Goal: Transaction & Acquisition: Purchase product/service

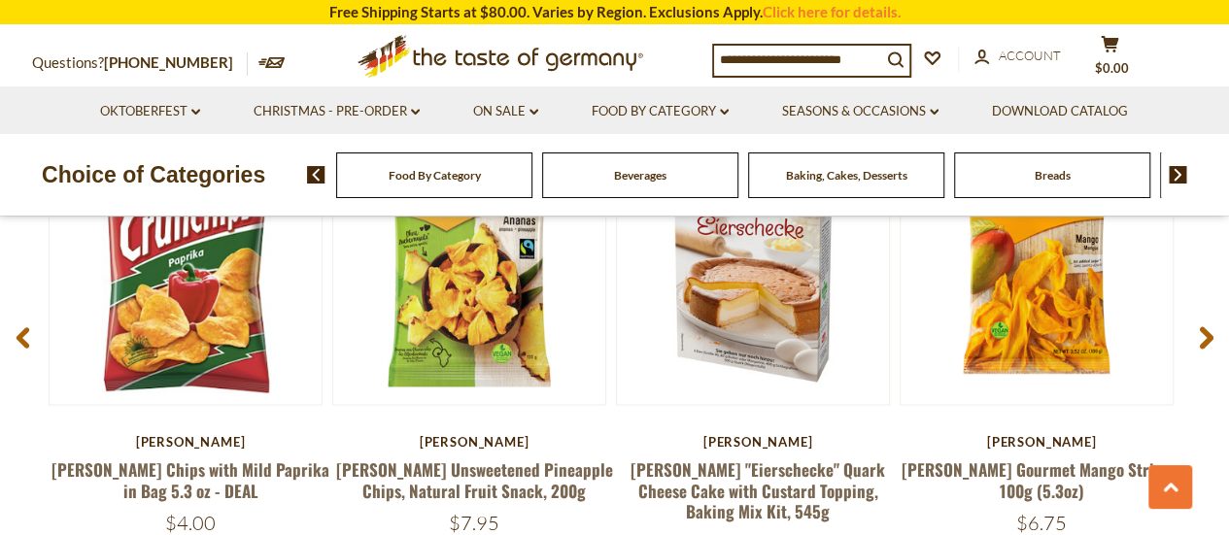
scroll to position [1539, 0]
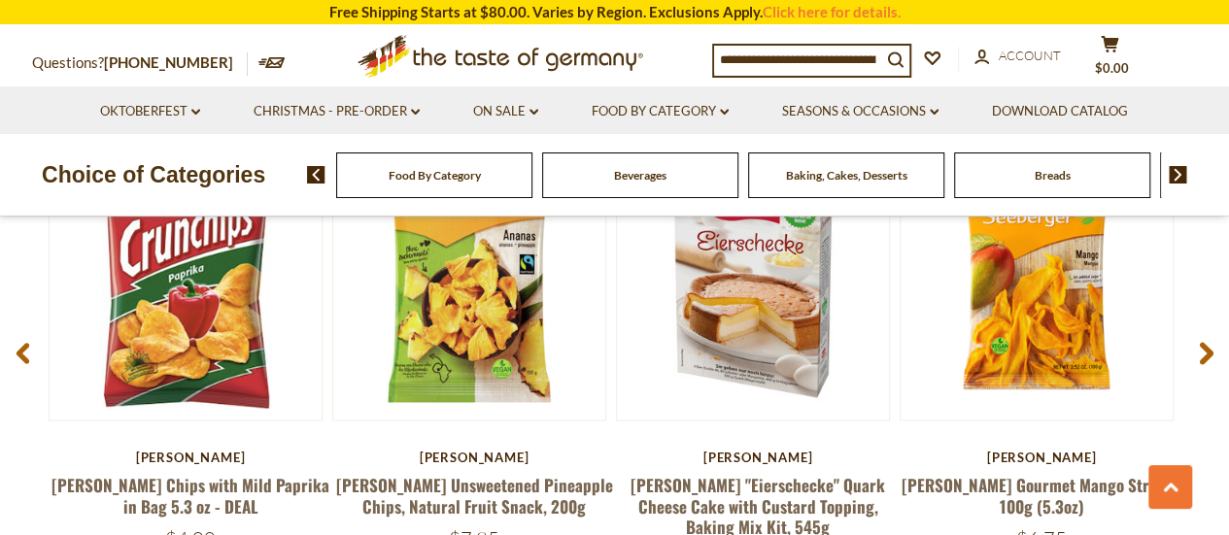
click at [258, 63] on icon at bounding box center [271, 62] width 27 height 11
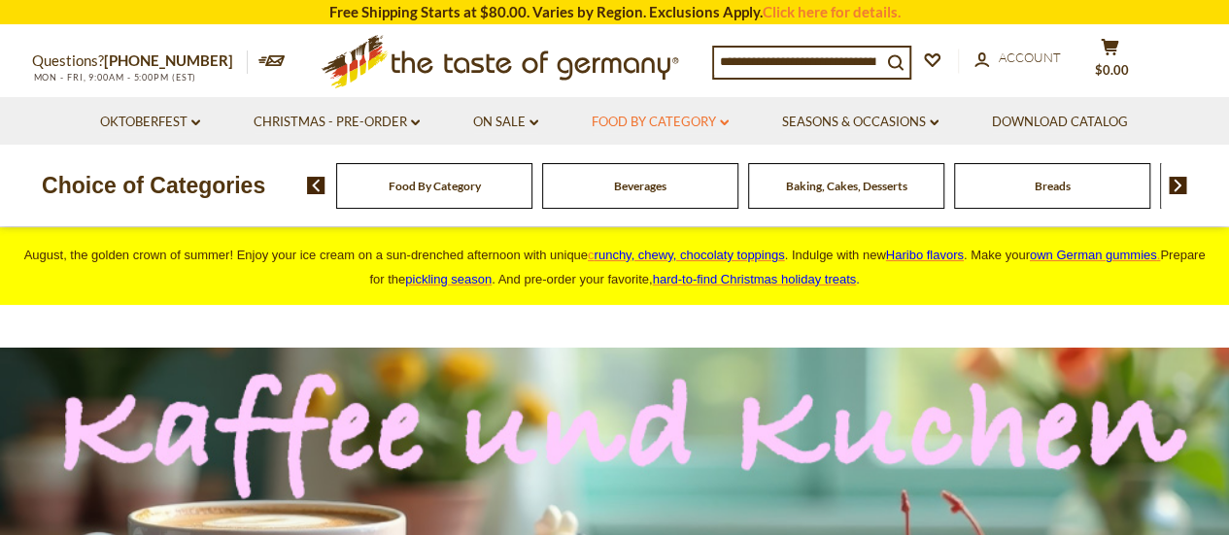
click at [650, 127] on link "Food By Category dropdown_arrow" at bounding box center [660, 122] width 137 height 21
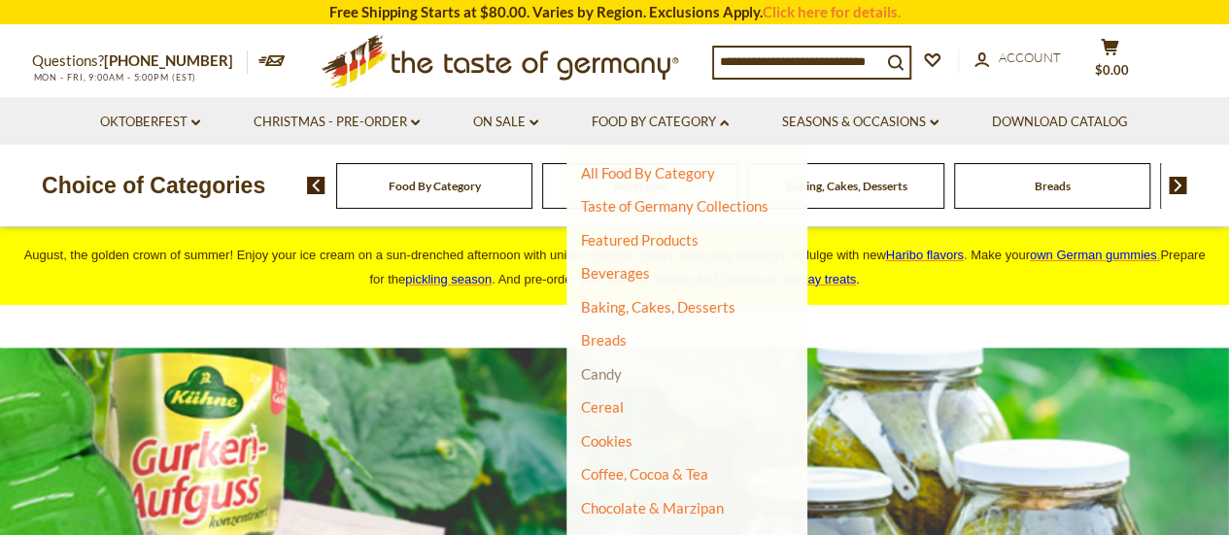
click at [598, 373] on link "Candy" at bounding box center [601, 373] width 41 height 17
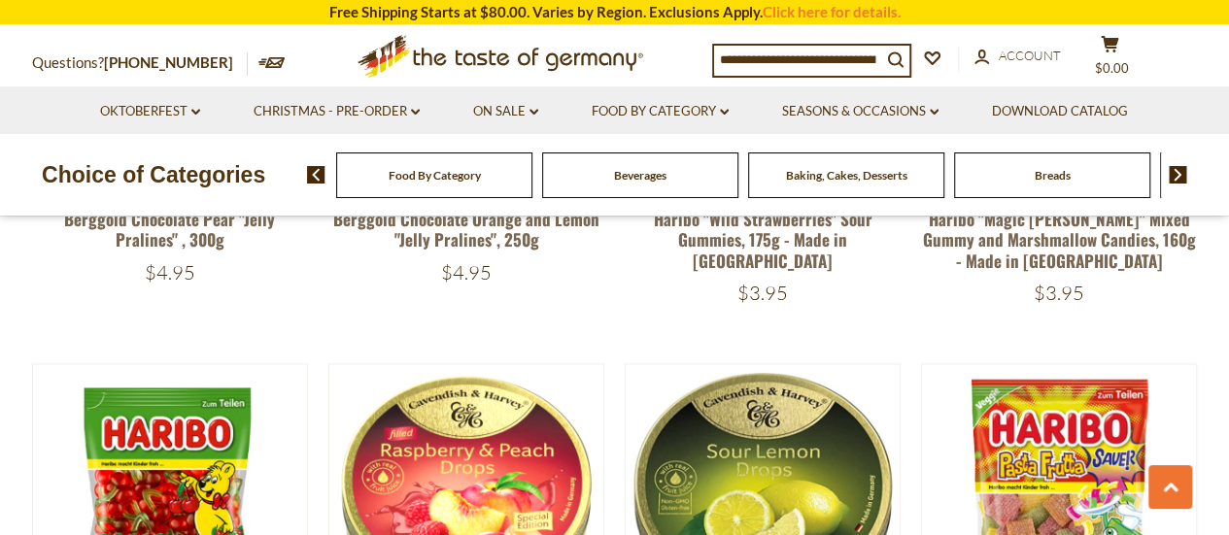
scroll to position [1069, 0]
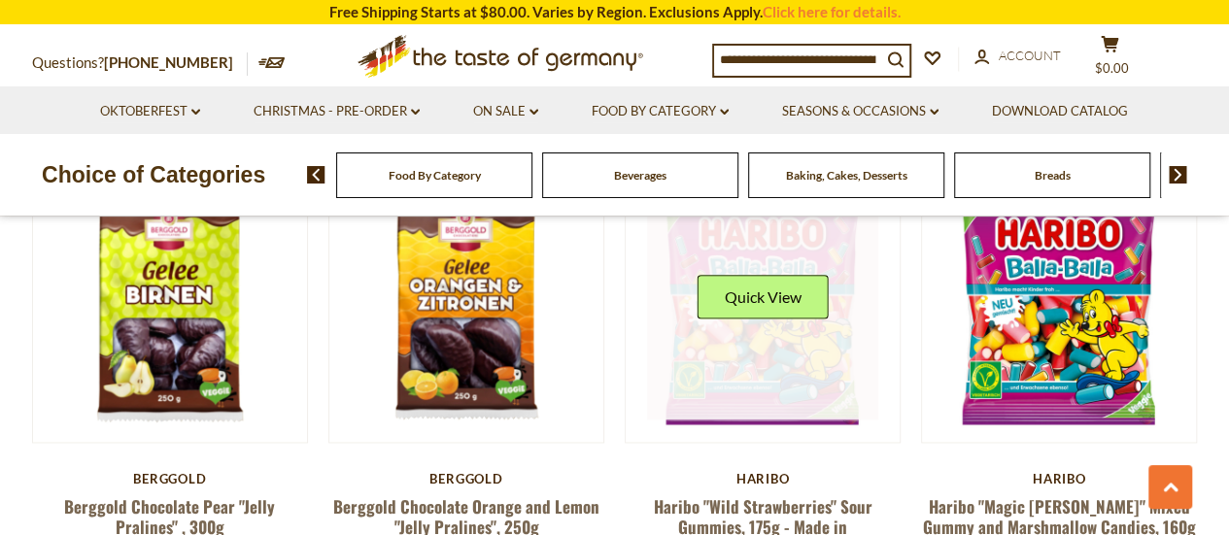
click at [820, 328] on link at bounding box center [762, 304] width 231 height 231
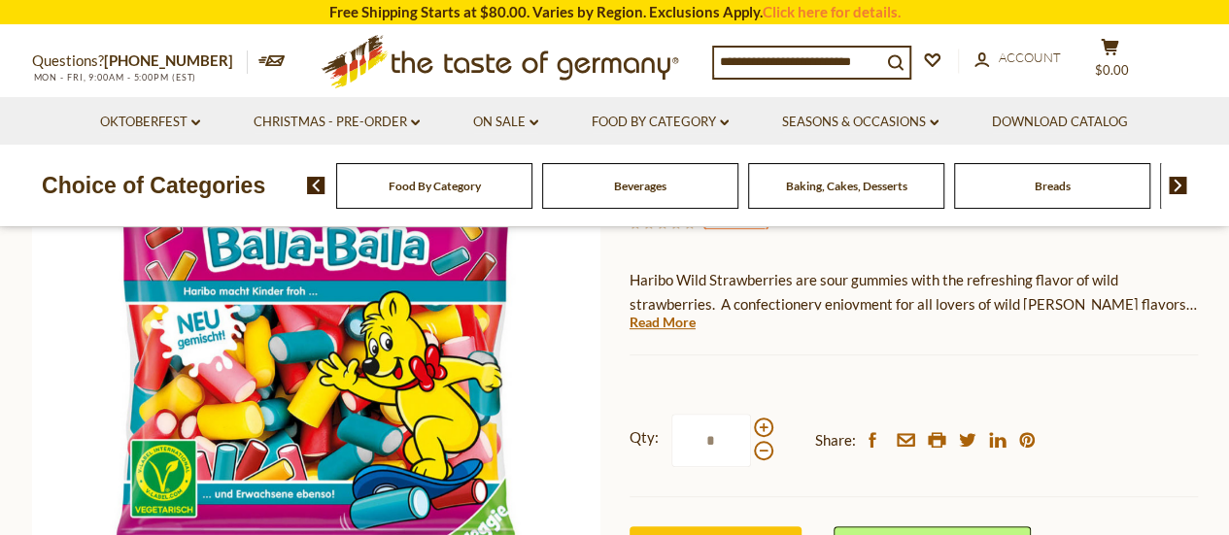
scroll to position [194, 0]
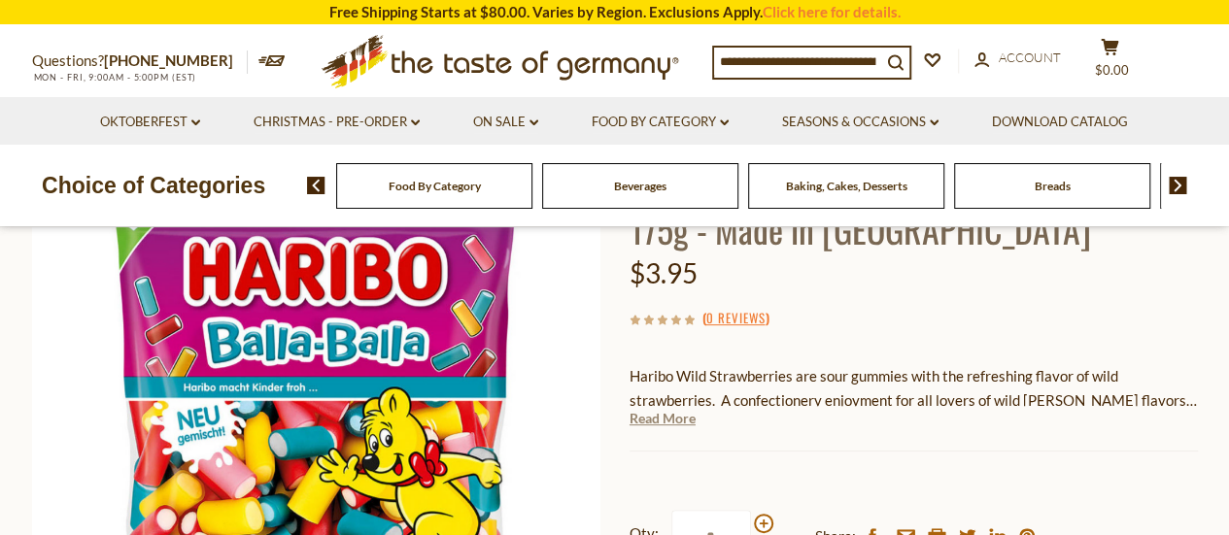
click at [671, 425] on link "Read More" at bounding box center [662, 418] width 66 height 19
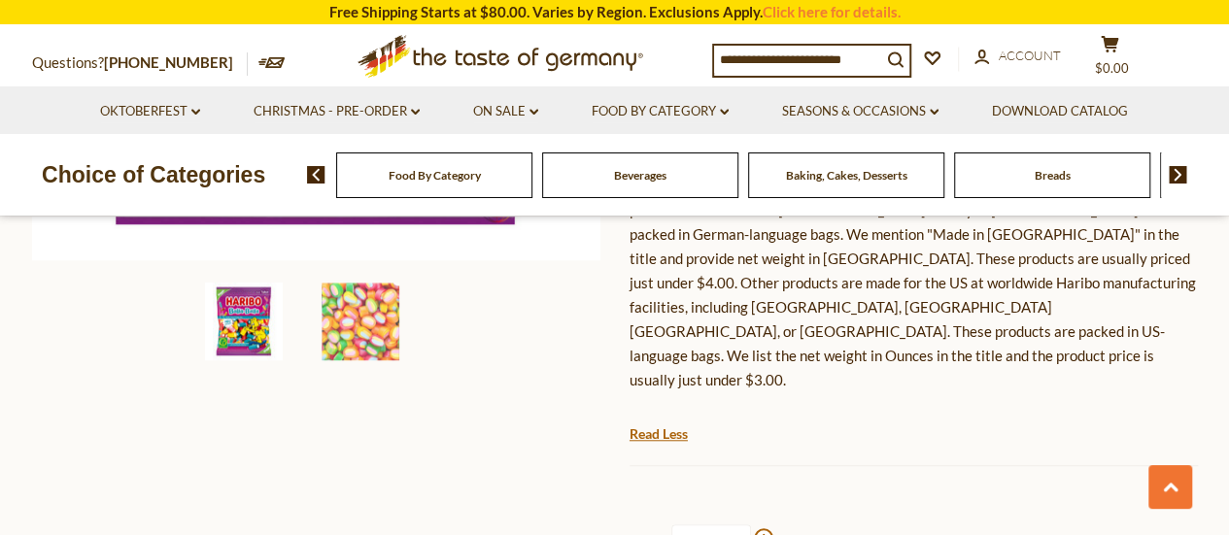
scroll to position [583, 0]
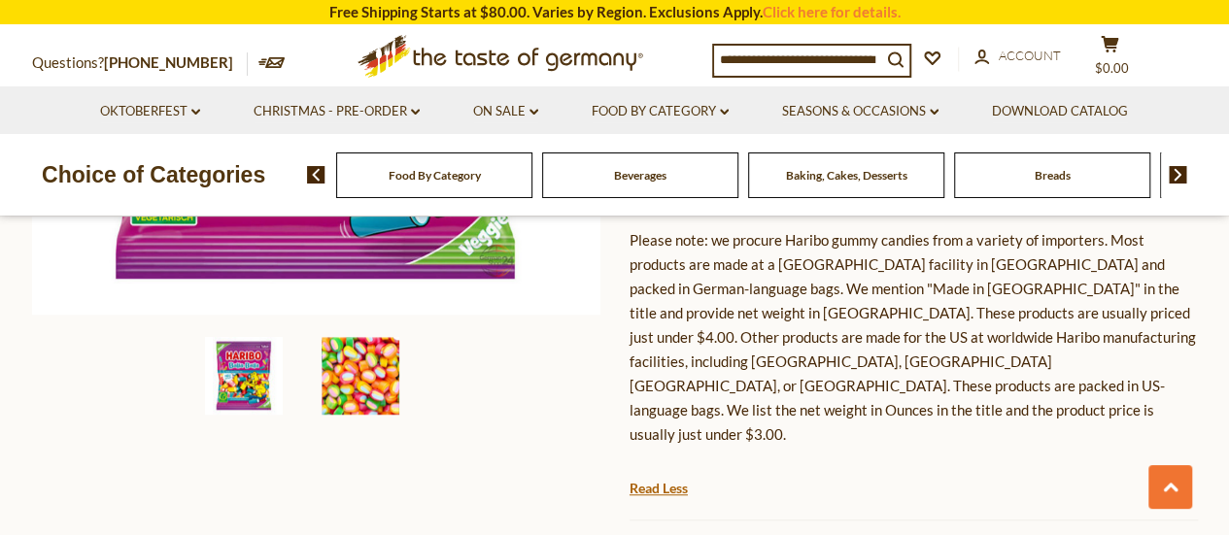
click at [354, 377] on img at bounding box center [361, 376] width 78 height 78
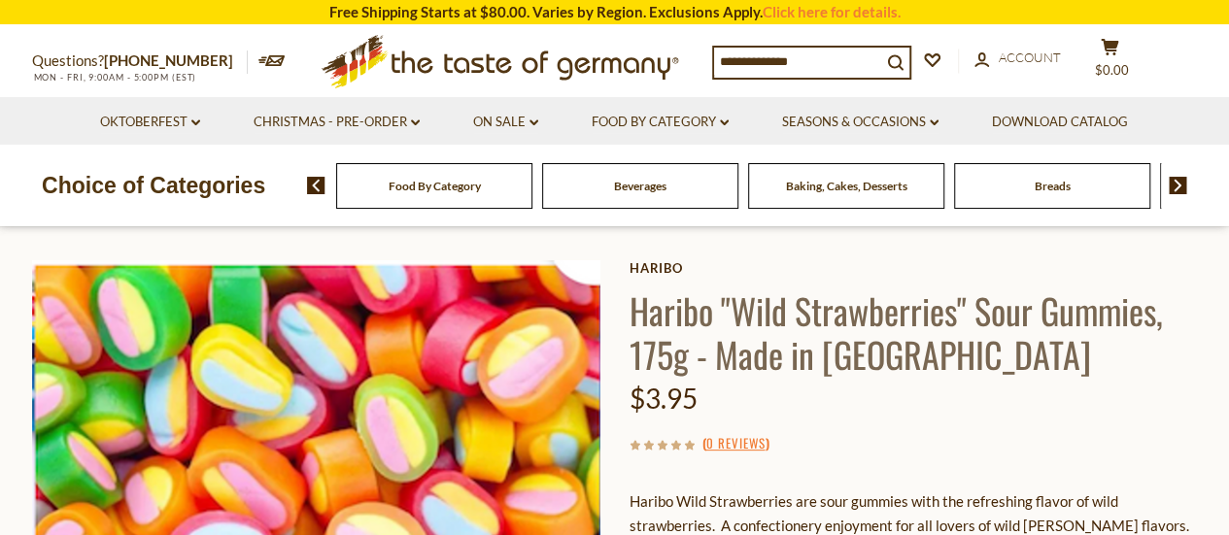
scroll to position [0, 0]
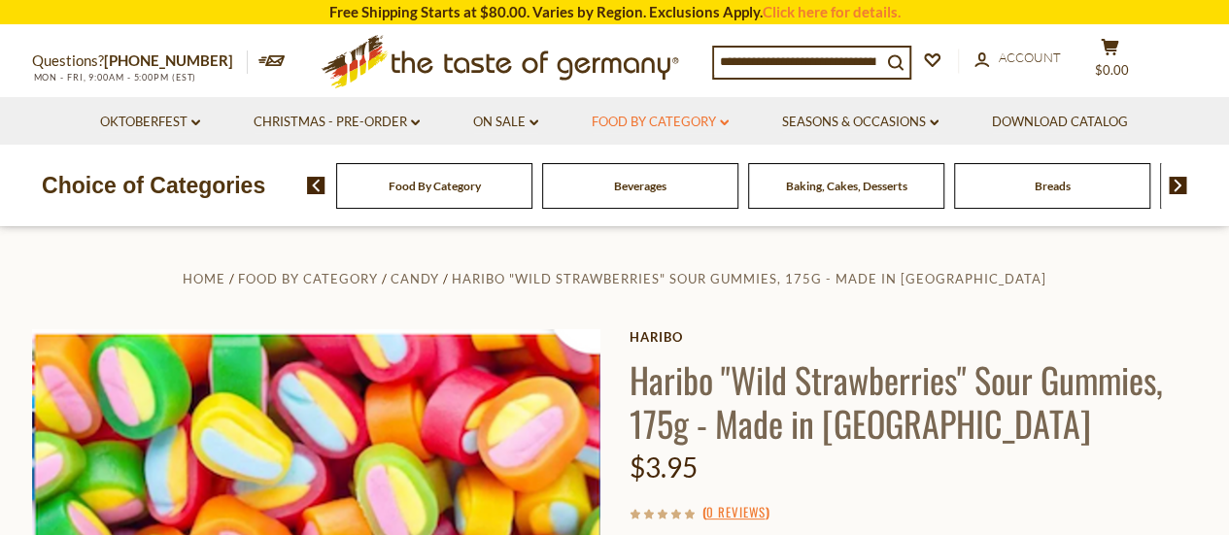
click at [661, 121] on link "Food By Category dropdown_arrow" at bounding box center [660, 122] width 137 height 21
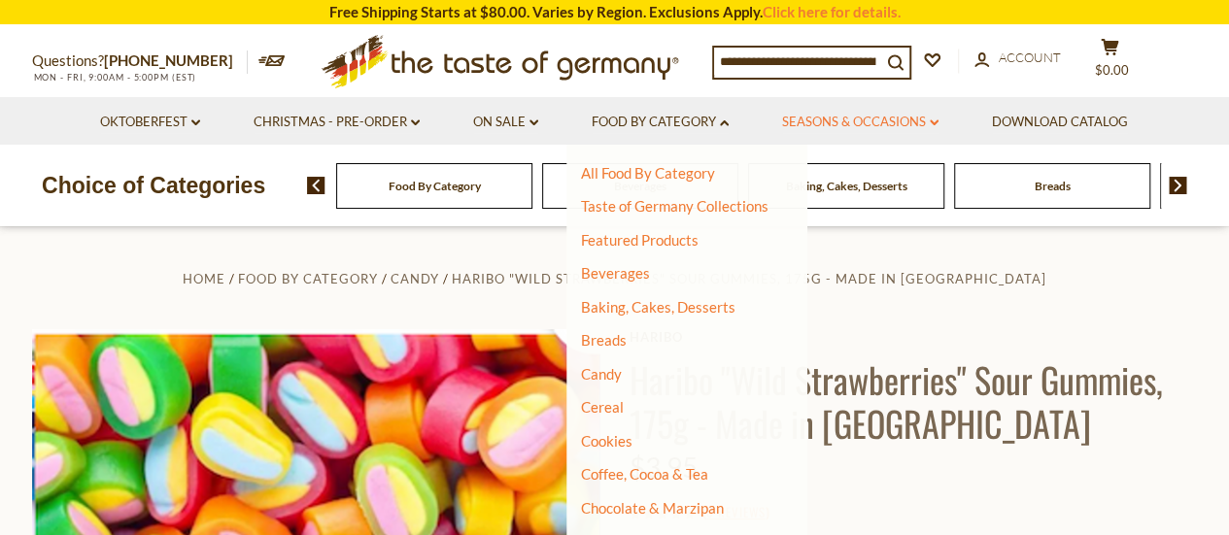
click at [827, 116] on link "Seasons & Occasions dropdown_arrow" at bounding box center [860, 122] width 156 height 21
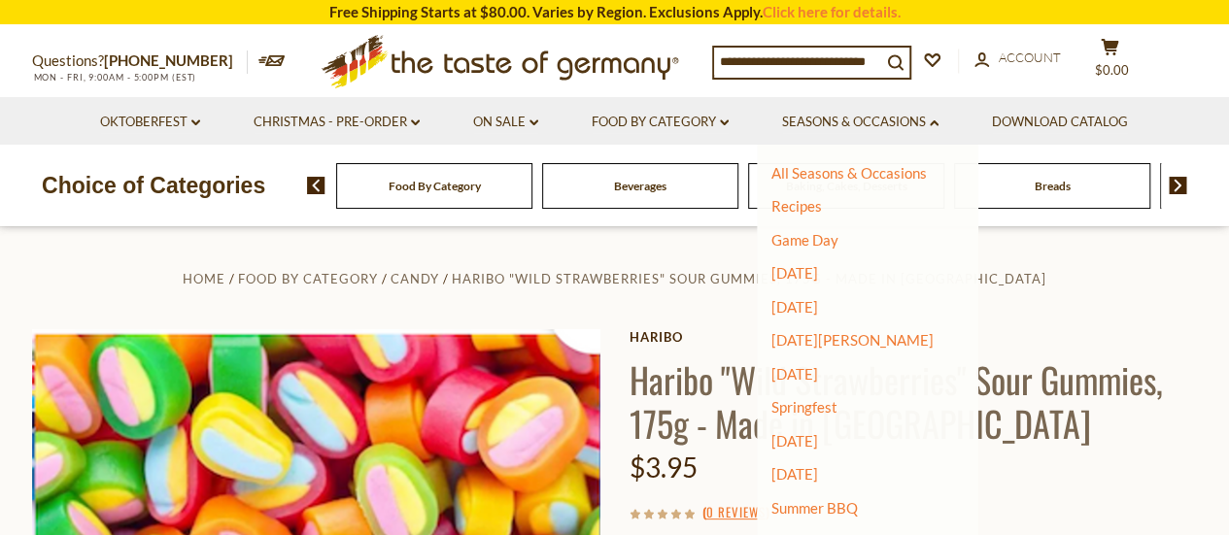
click at [942, 499] on div "All Seasons & Occasions Recipes Game Day Valentine's Day Karneval St. Patrick's…" at bounding box center [867, 358] width 221 height 426
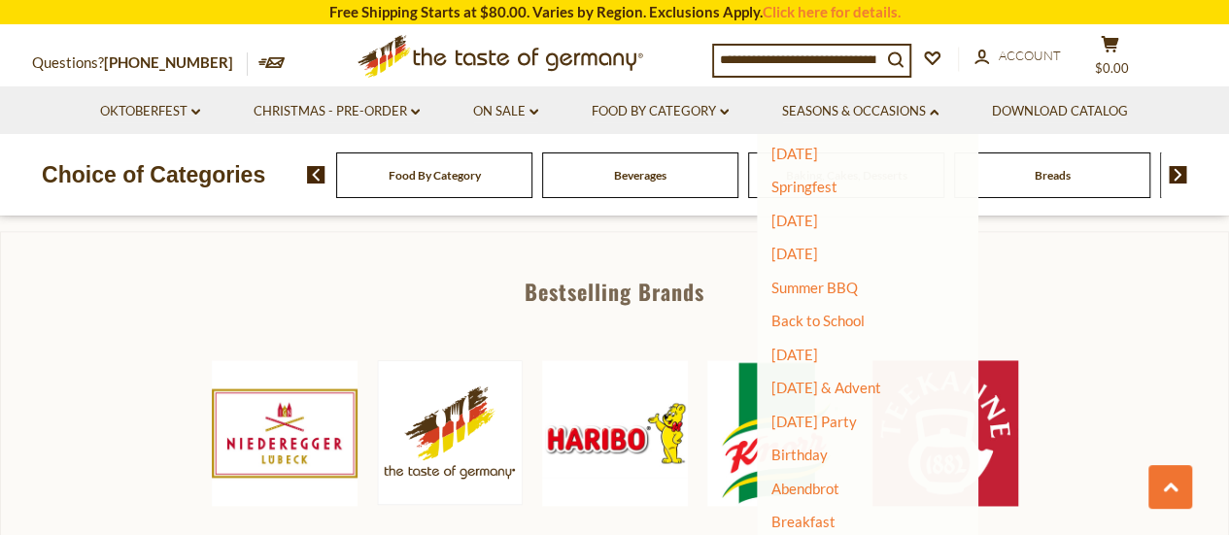
scroll to position [1166, 0]
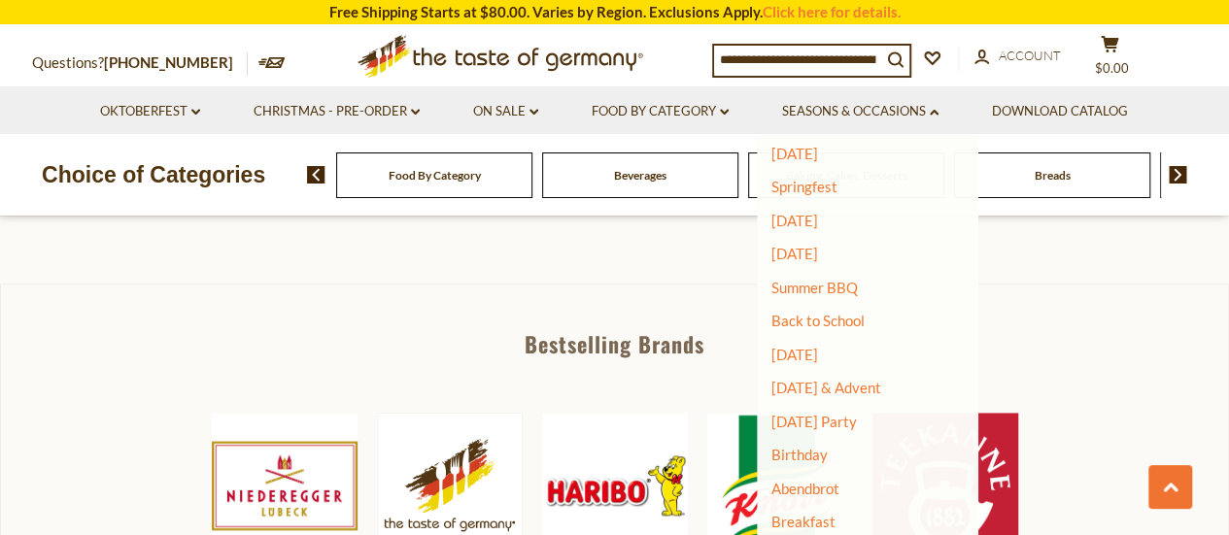
click at [617, 425] on img at bounding box center [615, 486] width 146 height 146
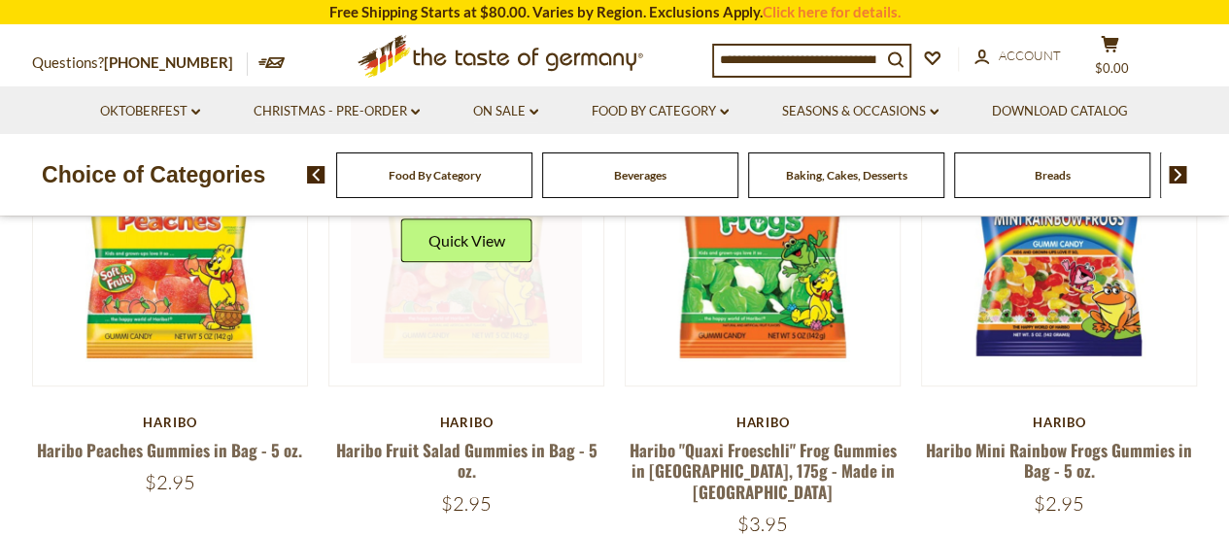
scroll to position [389, 0]
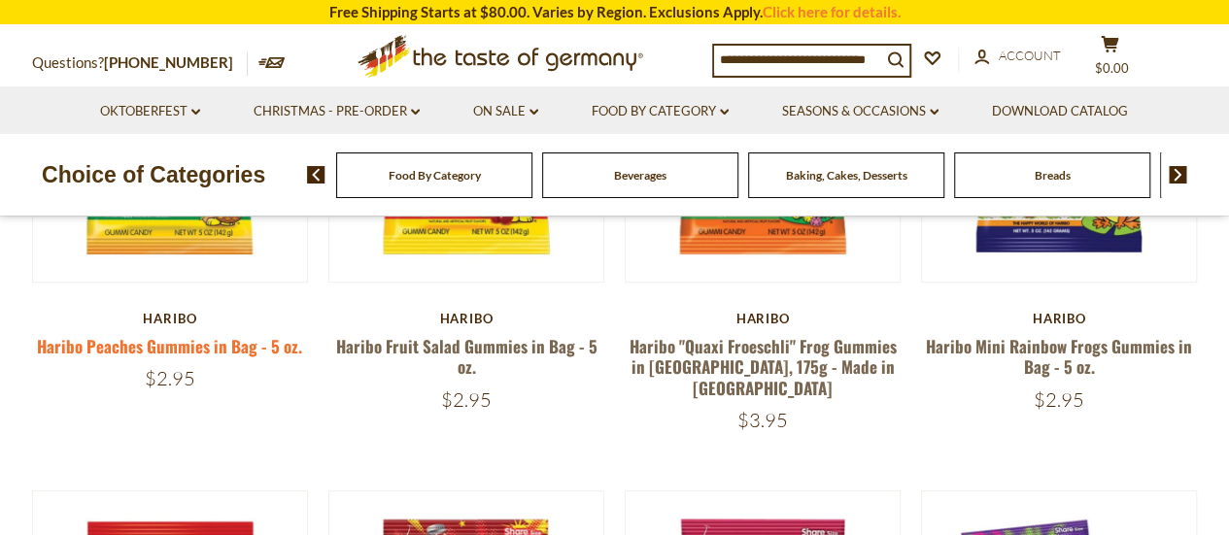
click at [146, 342] on link "Haribo Peaches Gummies in Bag - 5 oz." at bounding box center [169, 346] width 265 height 24
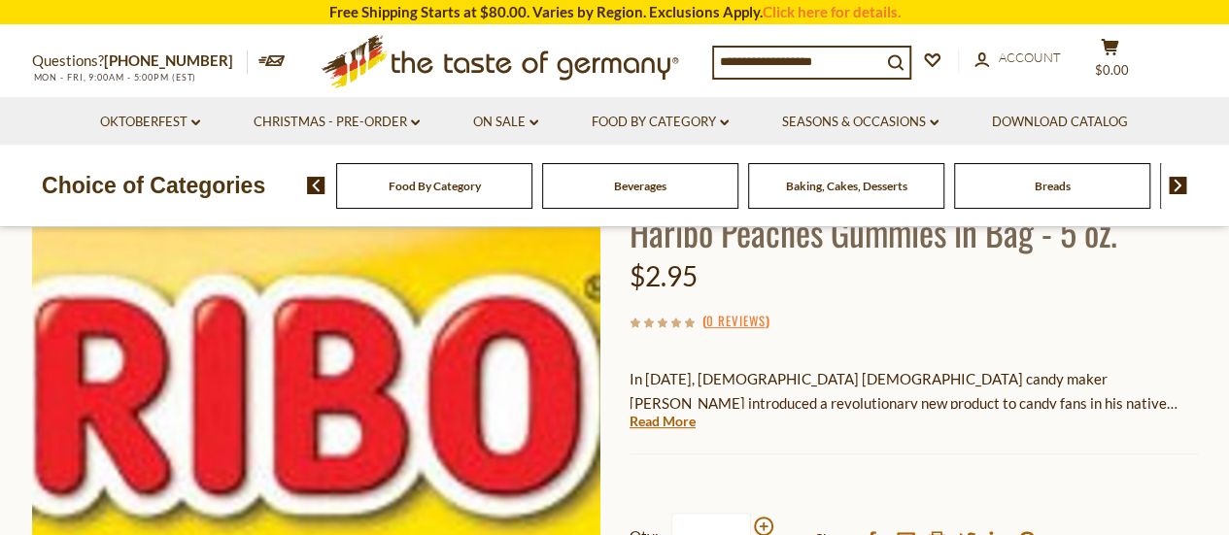
scroll to position [291, 0]
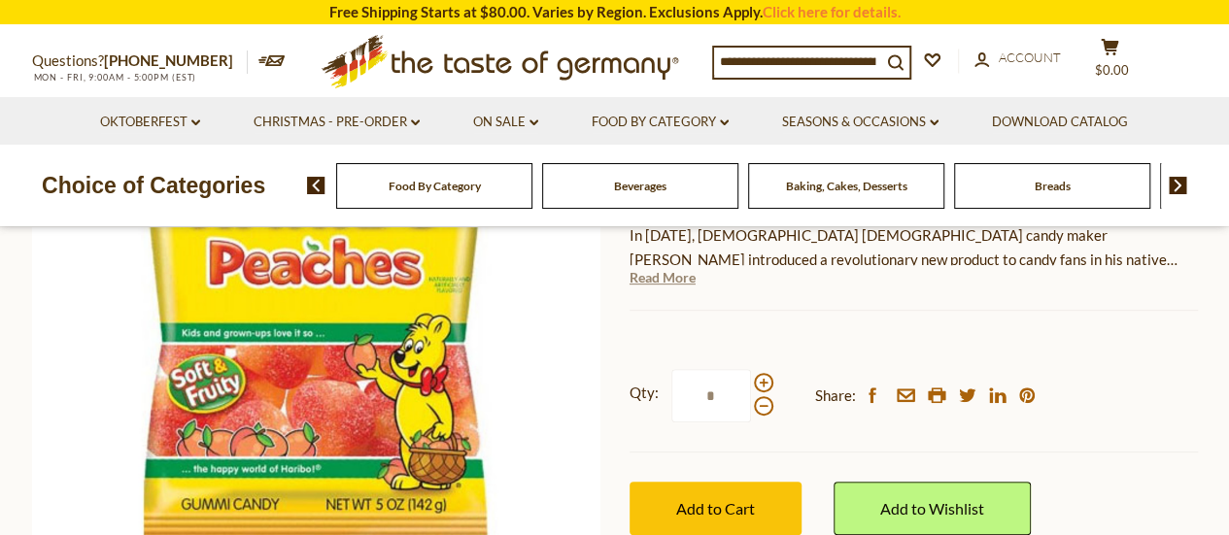
click at [672, 281] on link "Read More" at bounding box center [662, 277] width 66 height 19
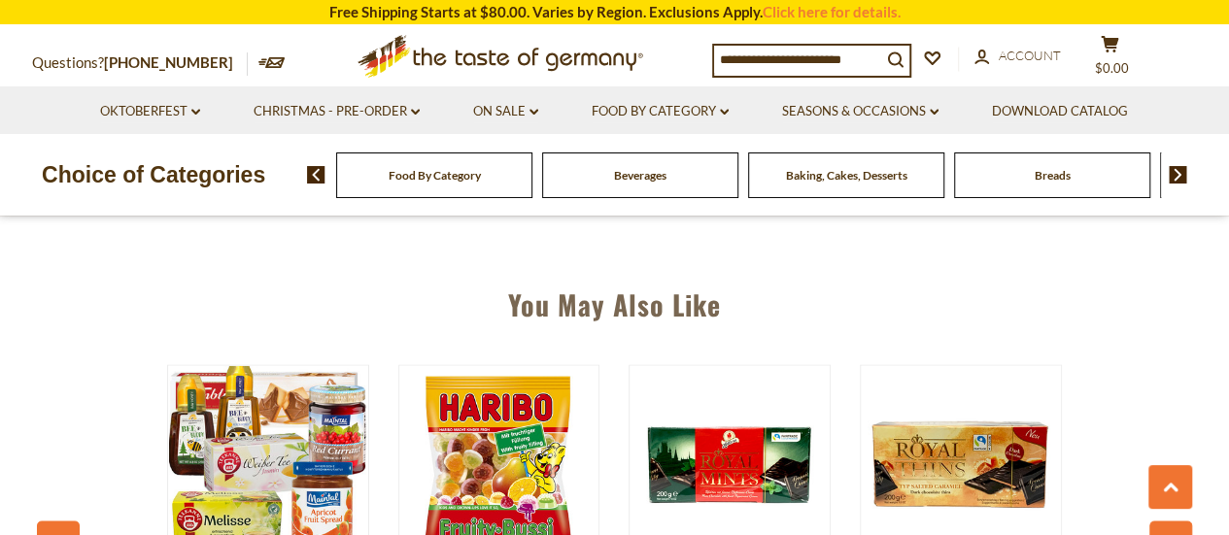
scroll to position [1457, 0]
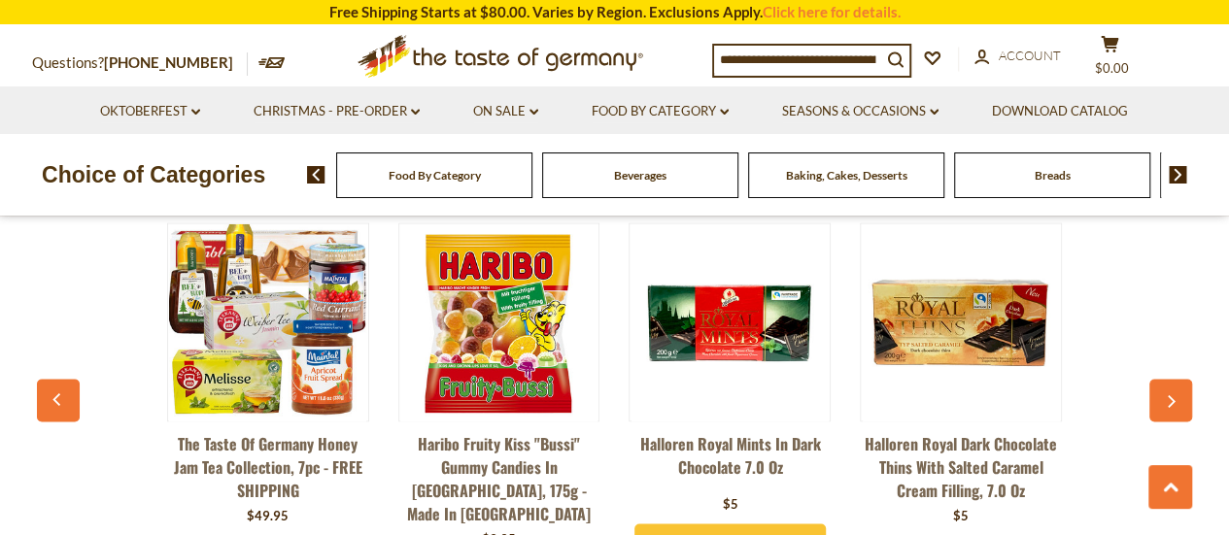
click at [503, 459] on link "Haribo Fruity Kiss "Bussi" Gummy Candies in [GEOGRAPHIC_DATA], 175g - made in […" at bounding box center [499, 477] width 202 height 93
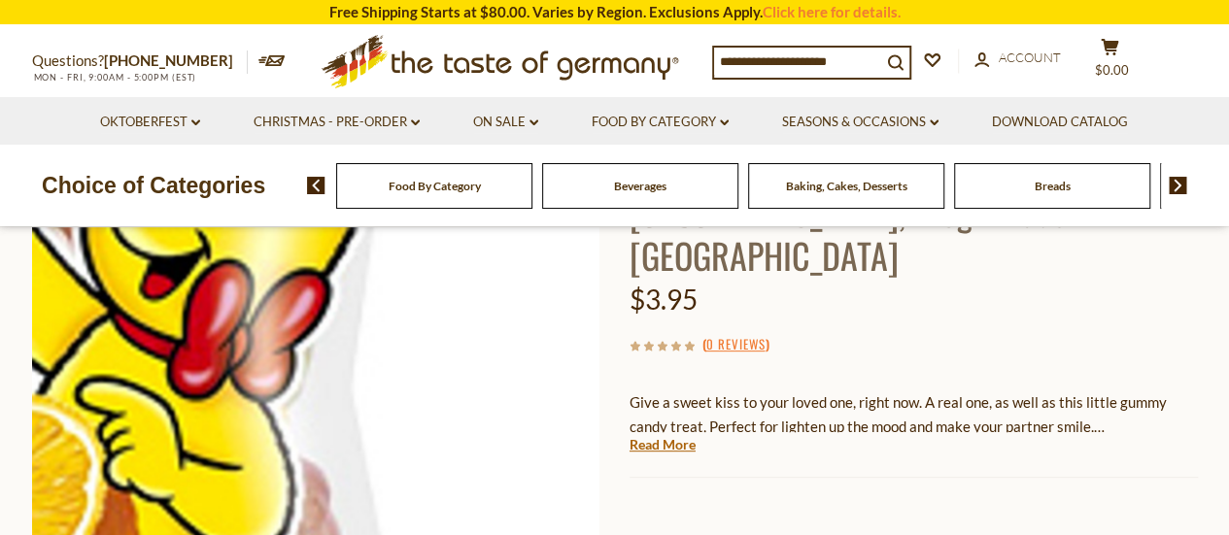
scroll to position [291, 0]
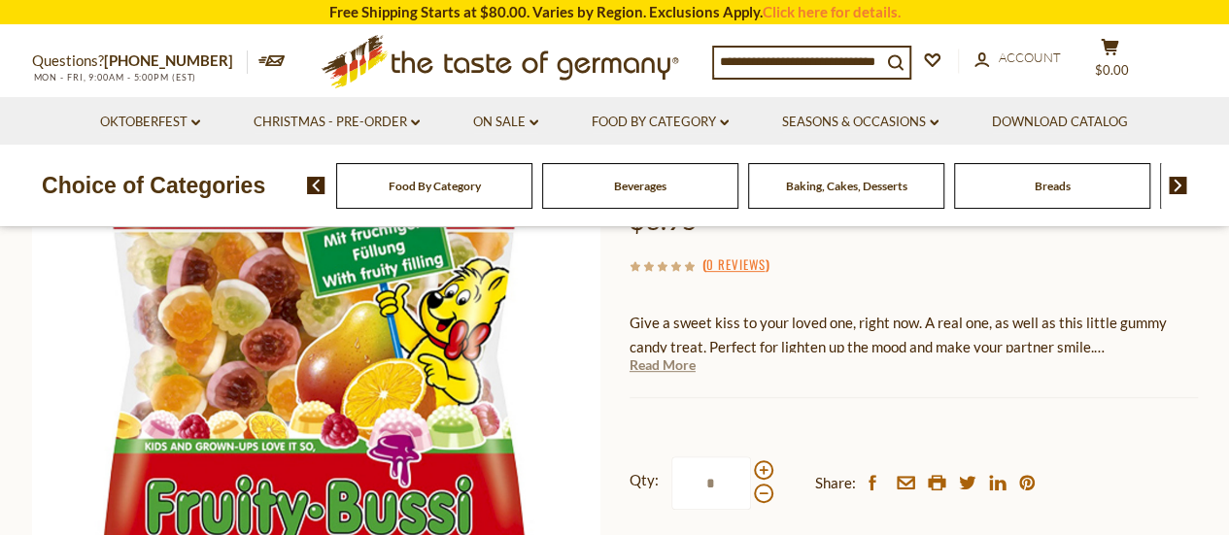
click at [655, 356] on link "Read More" at bounding box center [662, 365] width 66 height 19
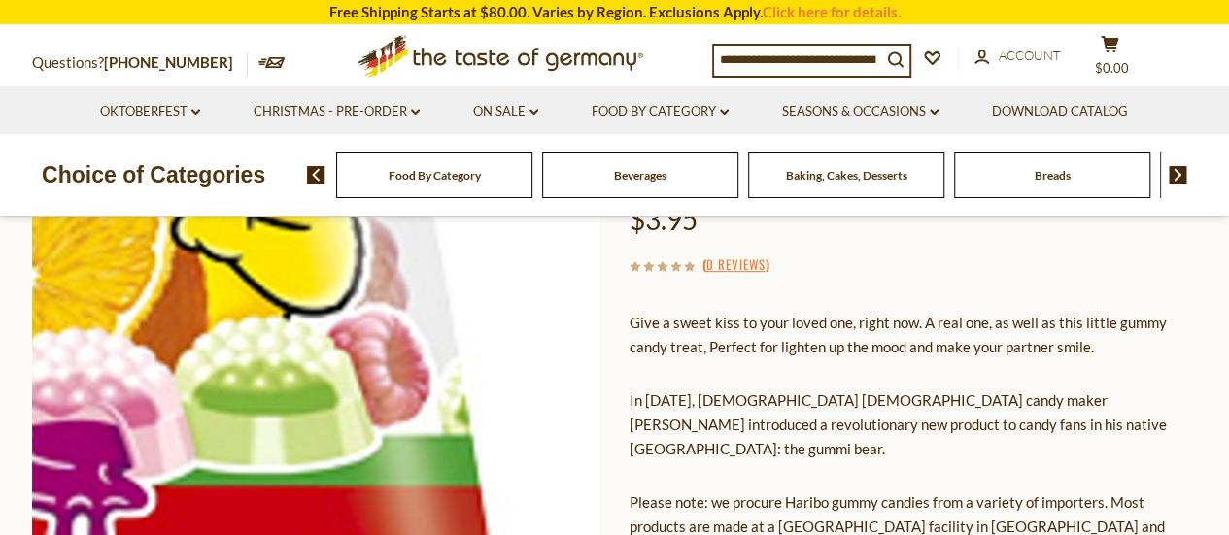
scroll to position [486, 0]
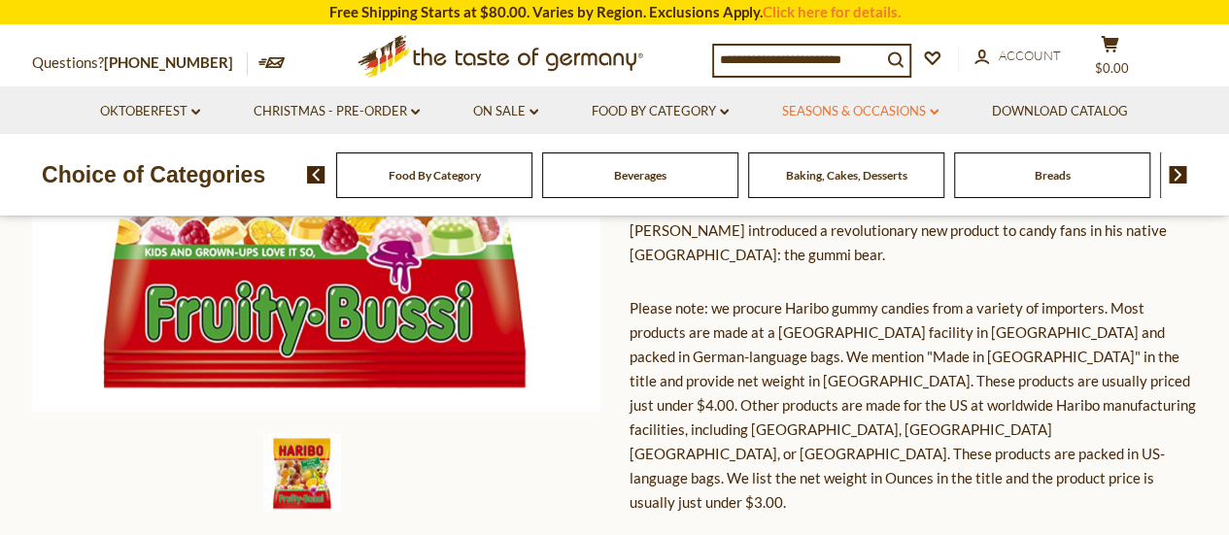
click at [863, 112] on link "Seasons & Occasions dropdown_arrow" at bounding box center [860, 111] width 156 height 21
